Goal: Information Seeking & Learning: Learn about a topic

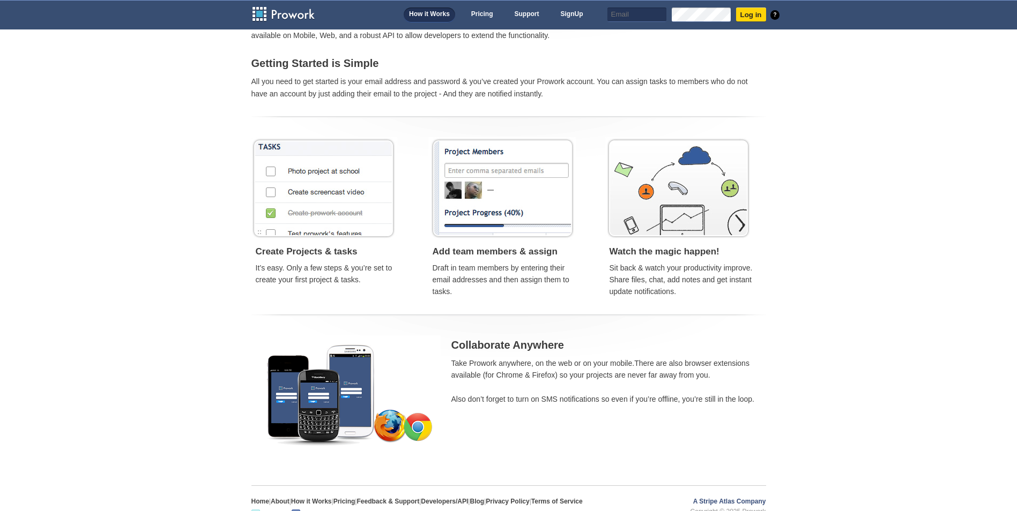
scroll to position [254, 0]
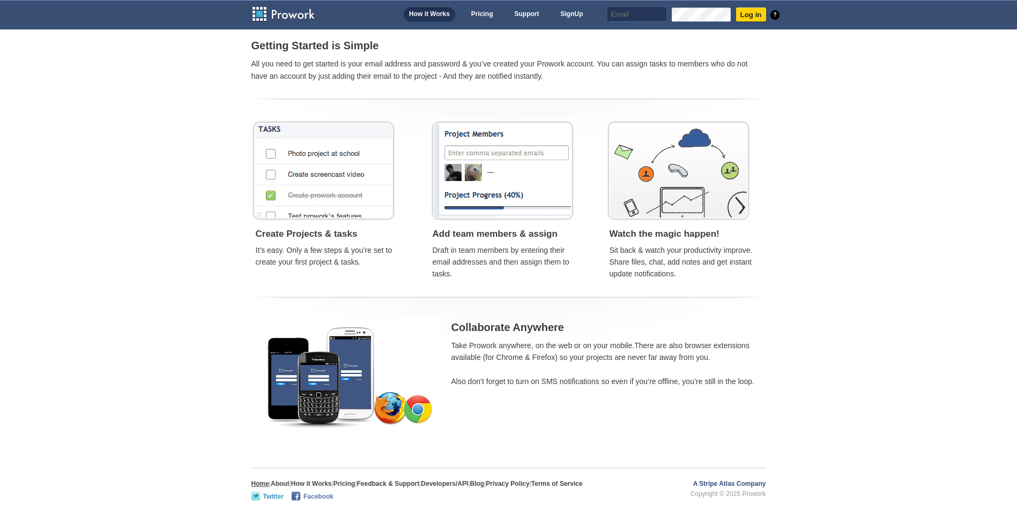
click at [262, 484] on link "Home" at bounding box center [260, 484] width 18 height 8
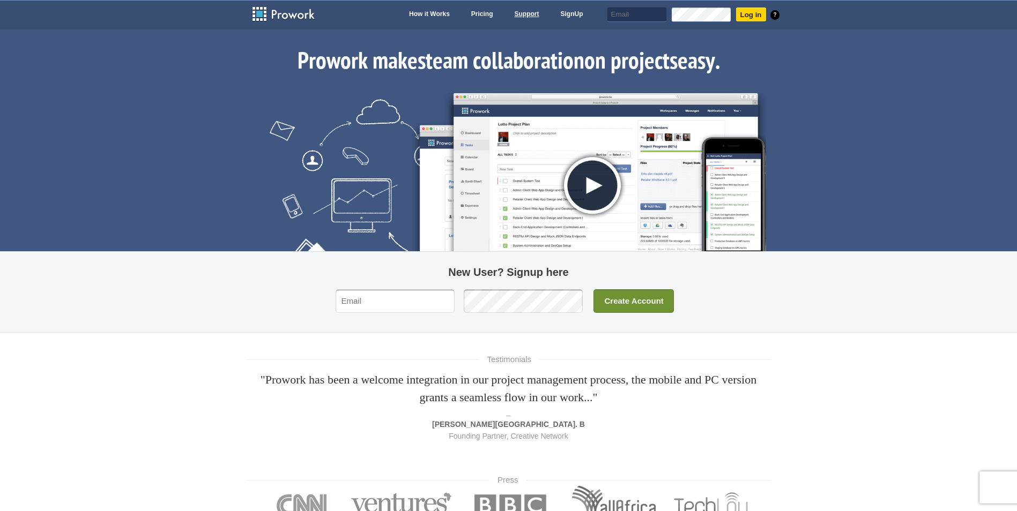
click at [524, 14] on link "Support" at bounding box center [526, 15] width 35 height 15
click at [526, 16] on link "Support" at bounding box center [526, 15] width 35 height 15
click at [518, 14] on link "Support" at bounding box center [526, 15] width 35 height 15
click at [412, 13] on link "How it Works" at bounding box center [429, 15] width 51 height 15
